Goal: Transaction & Acquisition: Obtain resource

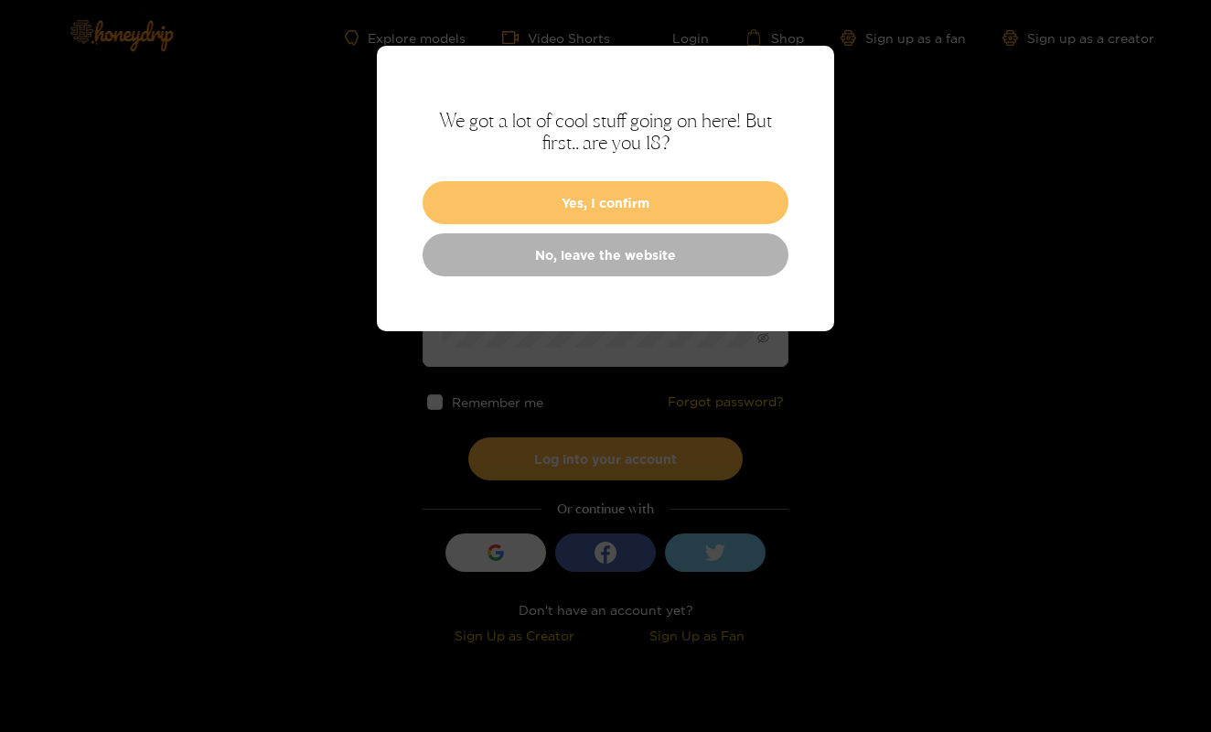
click at [616, 190] on button "Yes, I confirm" at bounding box center [606, 202] width 366 height 43
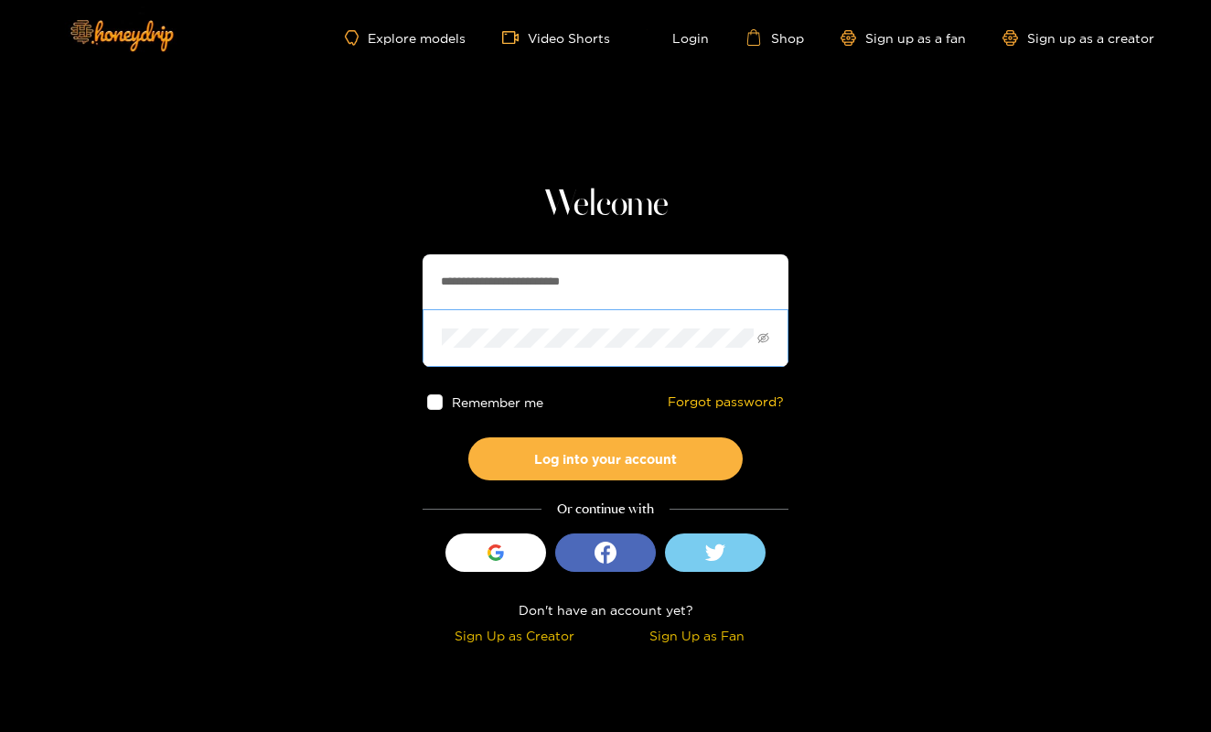
type input "**********"
click at [606, 458] on button "Log into your account" at bounding box center [605, 458] width 274 height 43
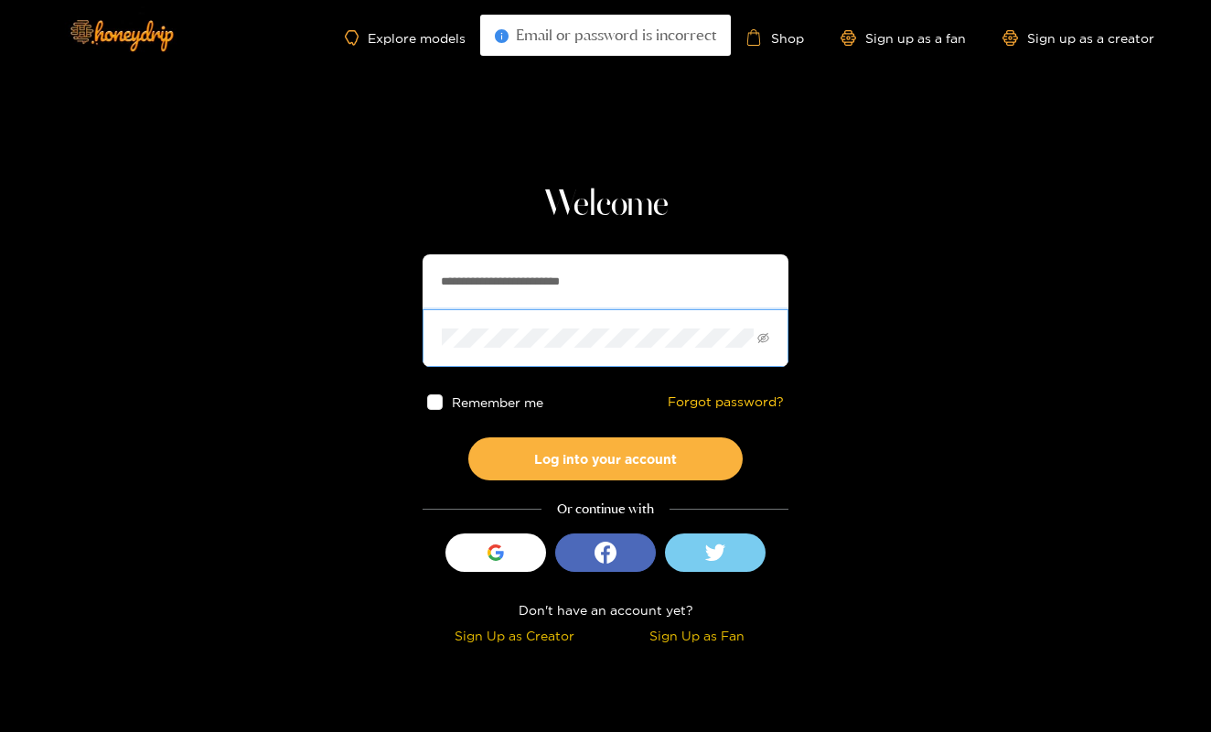
click at [505, 317] on span at bounding box center [606, 337] width 366 height 57
click at [606, 458] on button "Log into your account" at bounding box center [605, 458] width 274 height 43
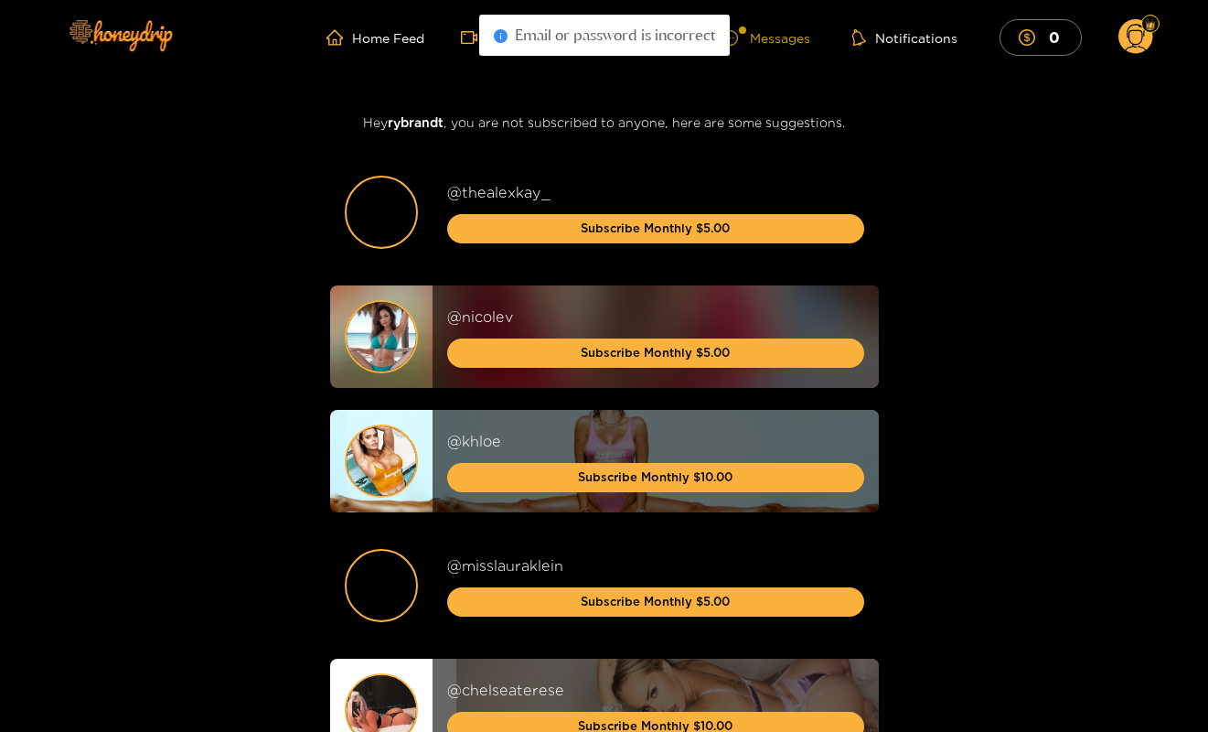
click at [765, 32] on div "Messages" at bounding box center [767, 37] width 88 height 21
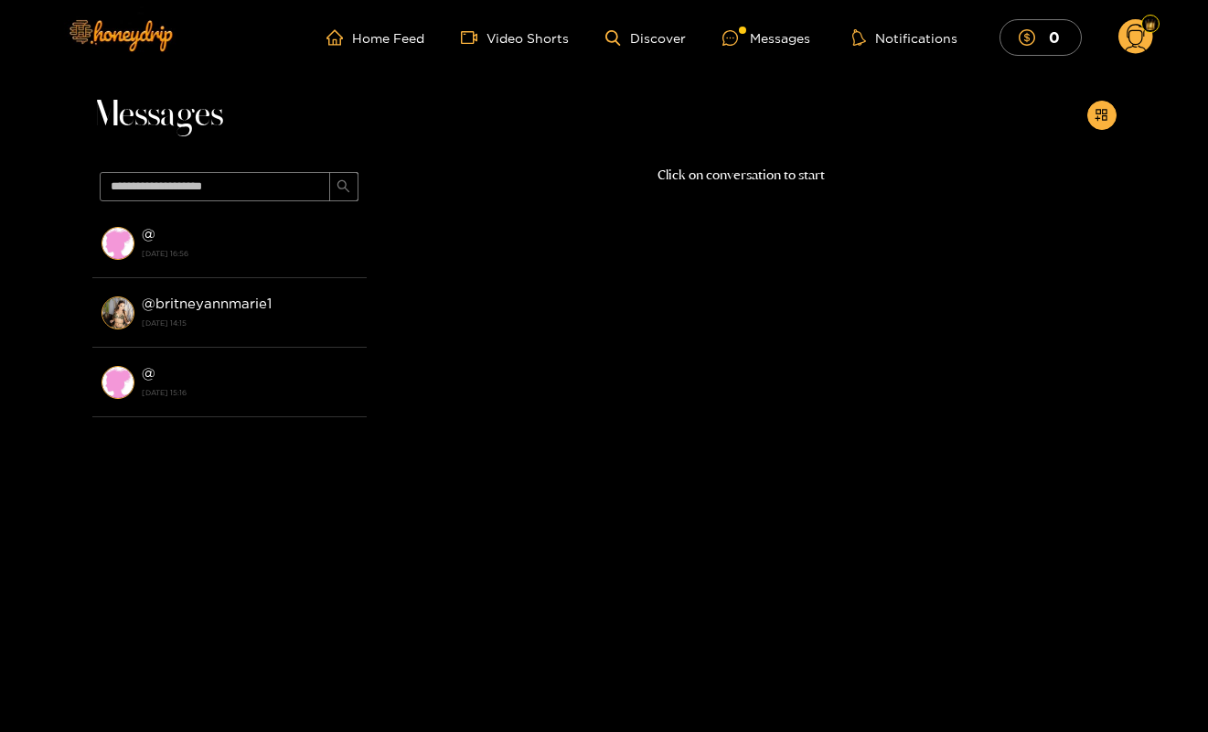
click at [1138, 48] on circle at bounding box center [1136, 36] width 35 height 35
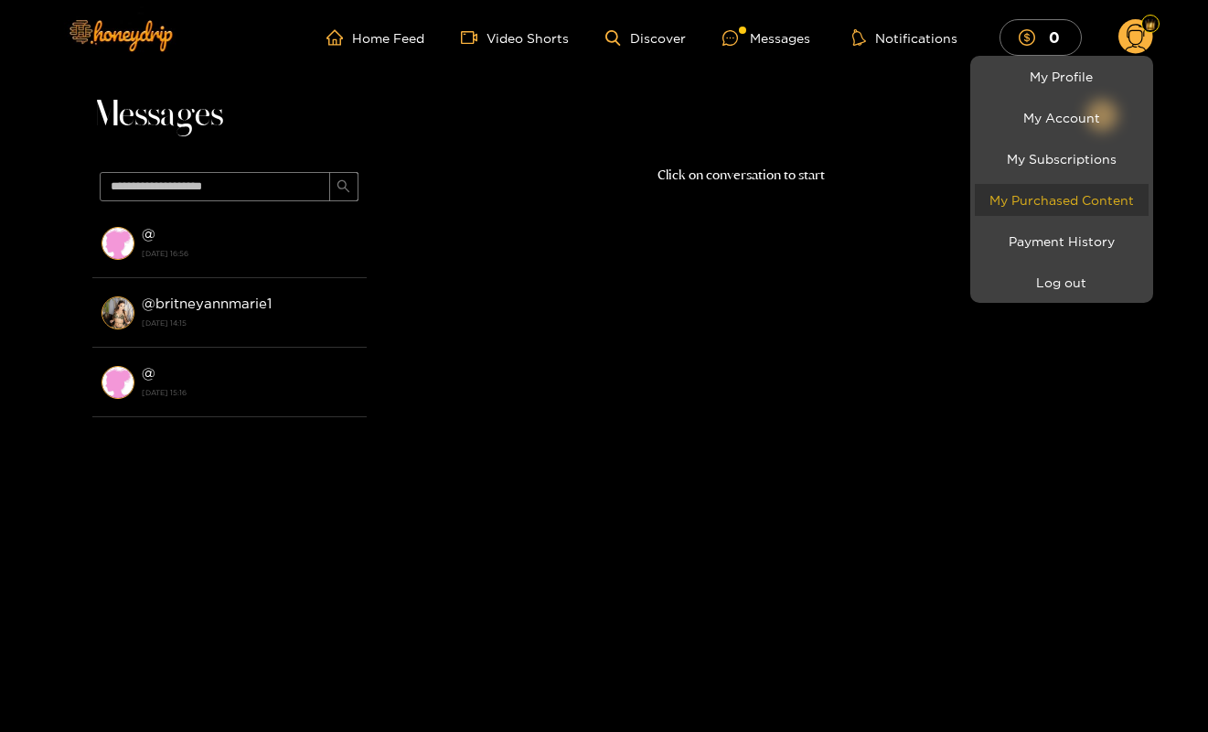
click at [1087, 193] on link "My Purchased Content" at bounding box center [1062, 200] width 174 height 32
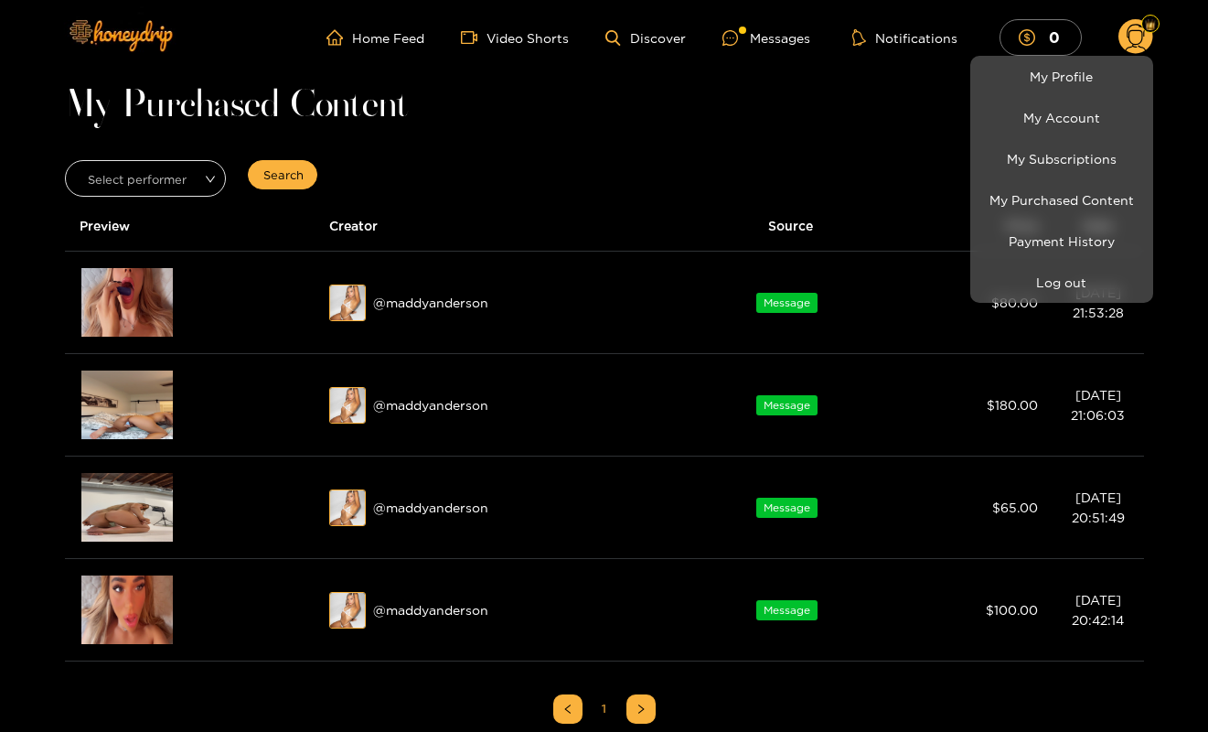
click at [724, 196] on div at bounding box center [604, 366] width 1208 height 732
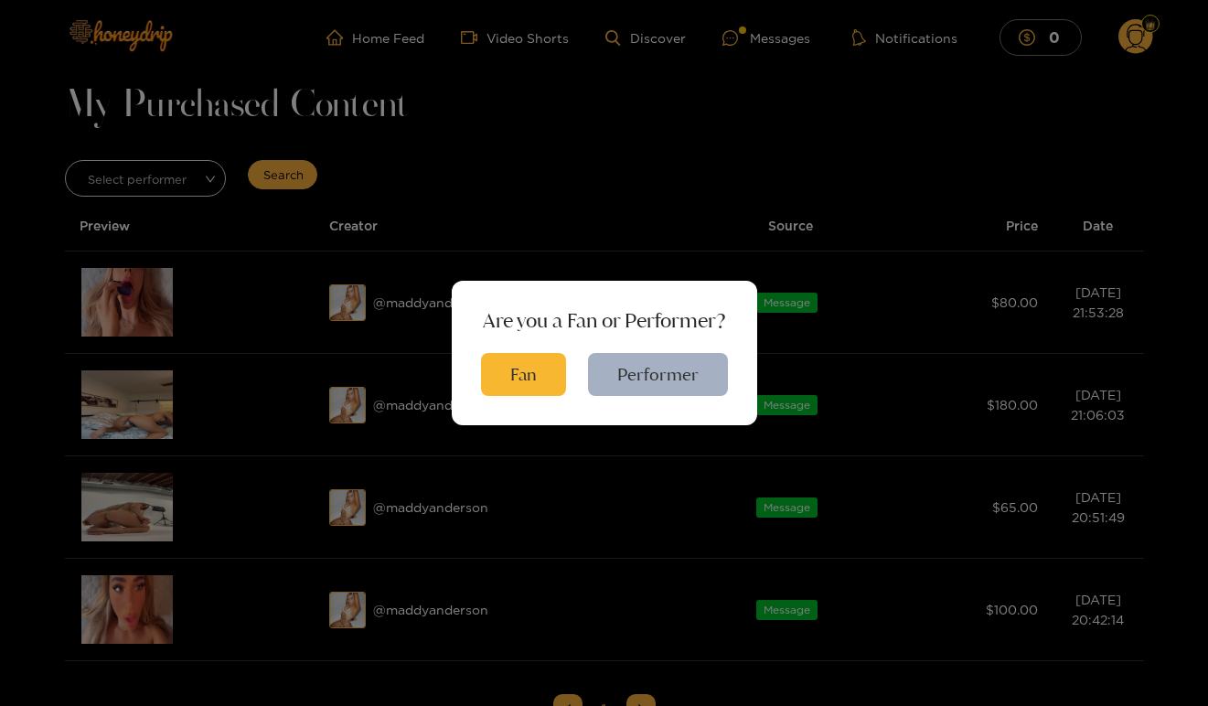
click at [329, 62] on div "Are you a Fan or Performer? Fan Performer" at bounding box center [604, 353] width 1208 height 706
